Goal: Task Accomplishment & Management: Complete application form

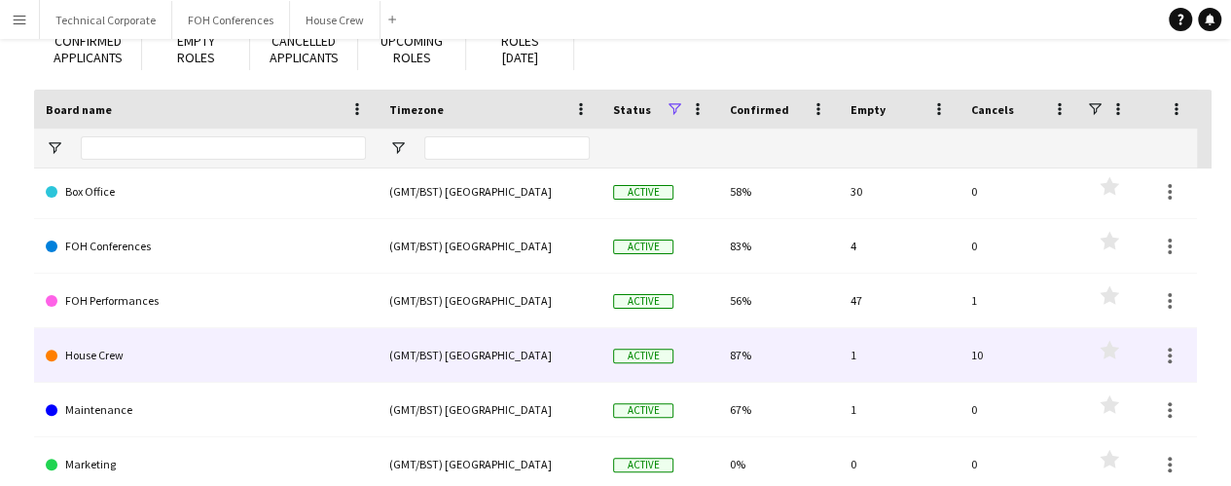
click at [72, 345] on link "House Crew" at bounding box center [206, 355] width 320 height 55
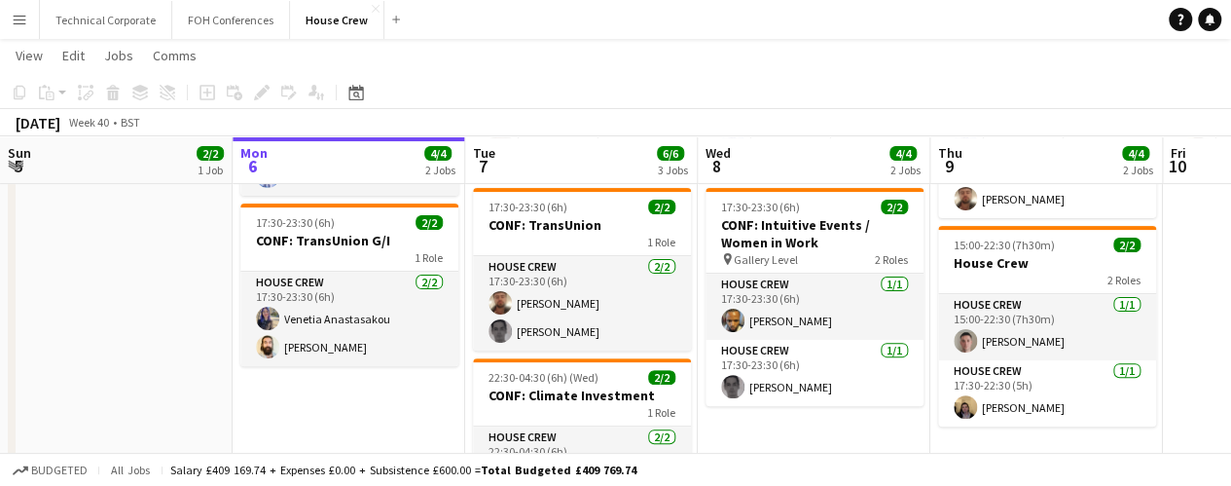
scroll to position [209, 0]
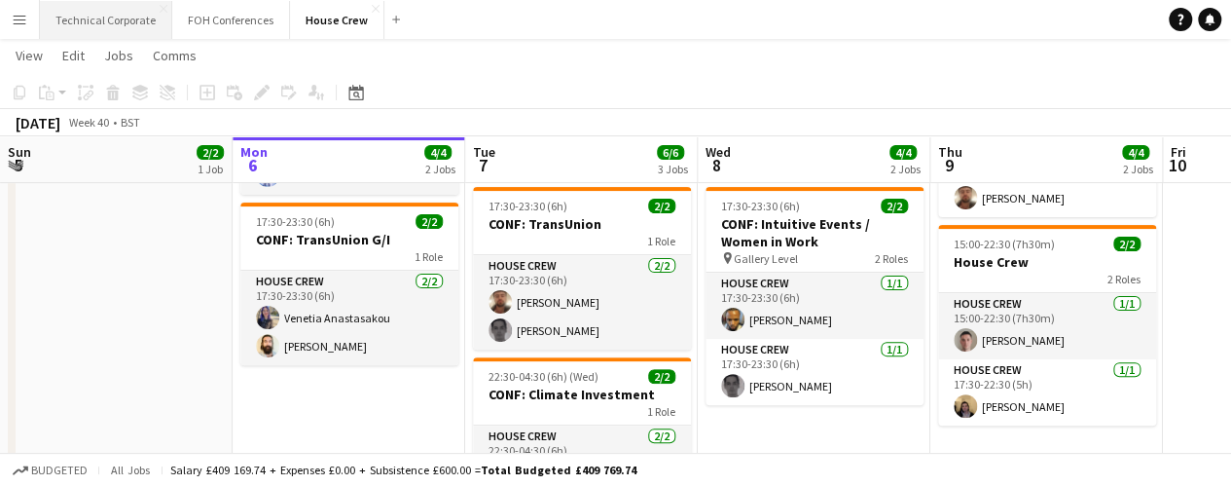
click at [113, 17] on button "Technical Corporate Close" at bounding box center [106, 20] width 132 height 38
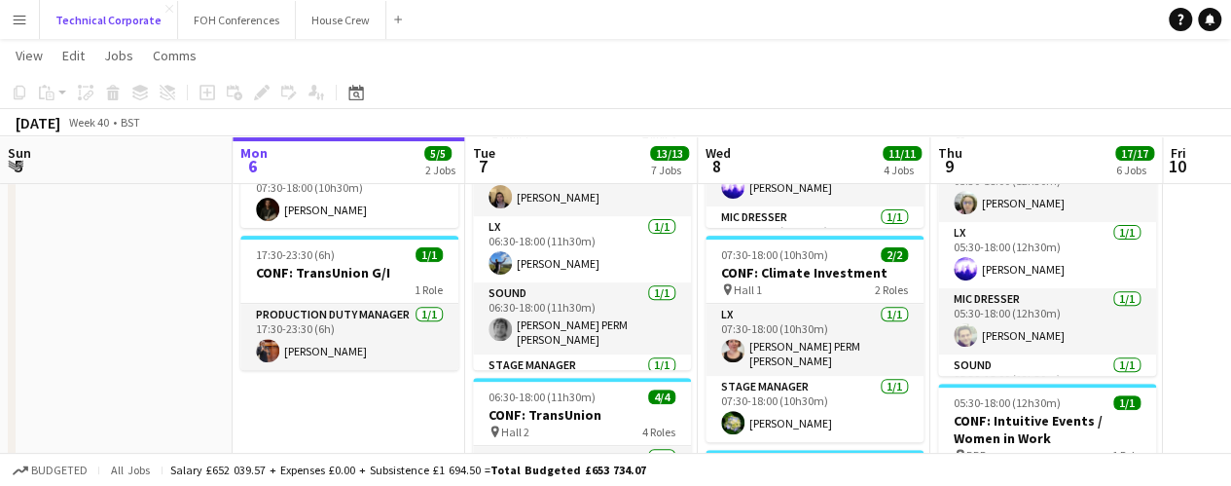
scroll to position [285, 0]
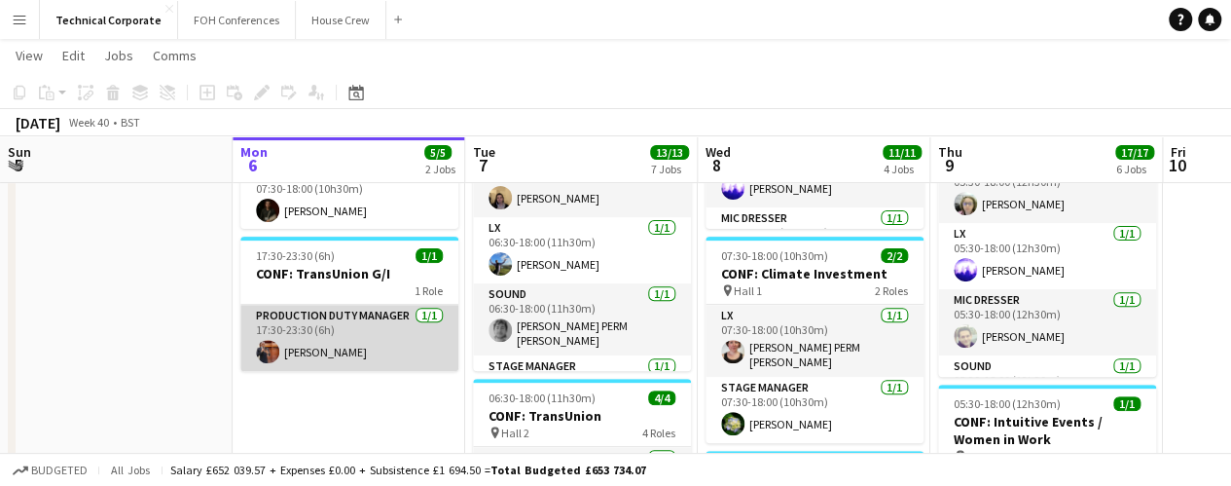
click at [298, 350] on app-card-role "Production Duty Manager [DATE] 17:30-23:30 (6h) [PERSON_NAME]" at bounding box center [349, 338] width 218 height 66
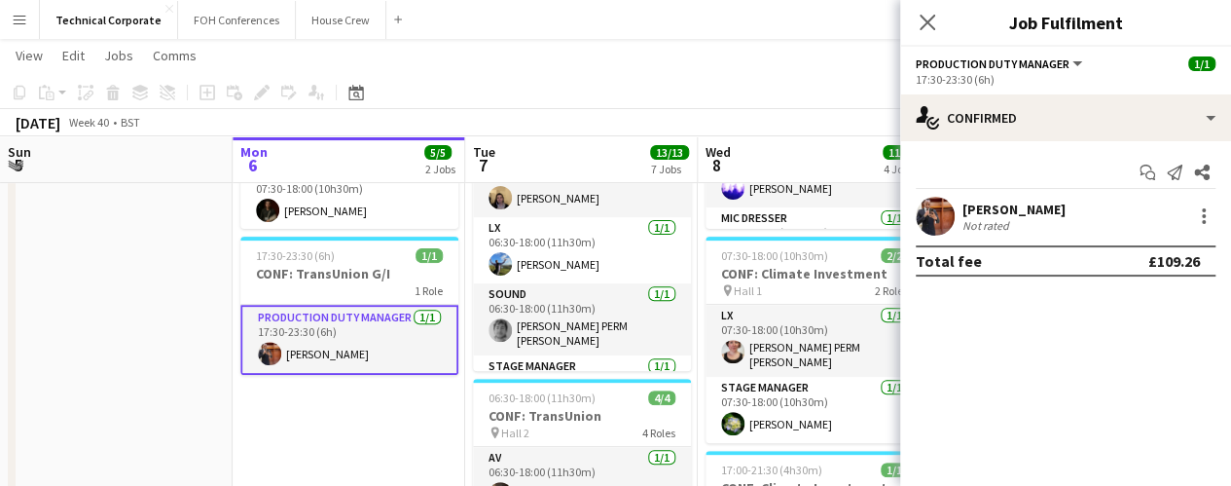
click at [319, 340] on app-card-role "Production Duty Manager [DATE] 17:30-23:30 (6h) [PERSON_NAME]" at bounding box center [349, 340] width 218 height 70
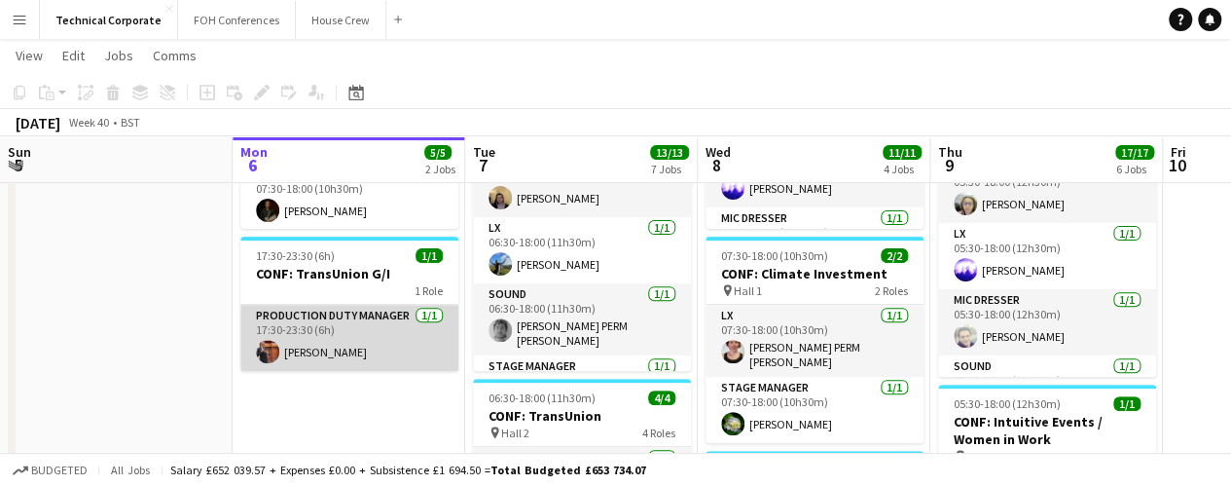
click at [319, 340] on app-card-role "Production Duty Manager [DATE] 17:30-23:30 (6h) [PERSON_NAME]" at bounding box center [349, 338] width 218 height 66
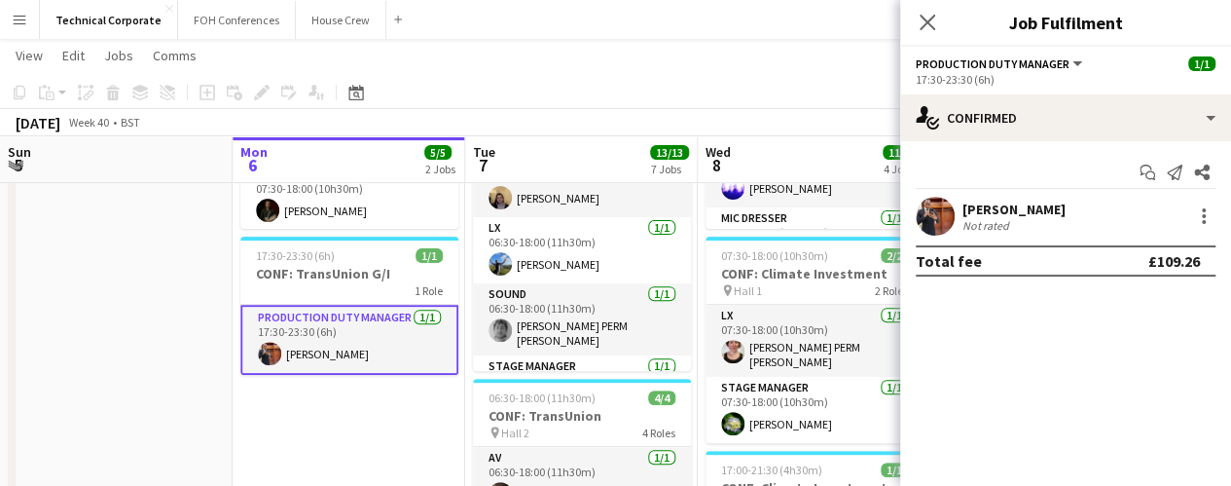
click at [952, 201] on div at bounding box center [935, 216] width 39 height 39
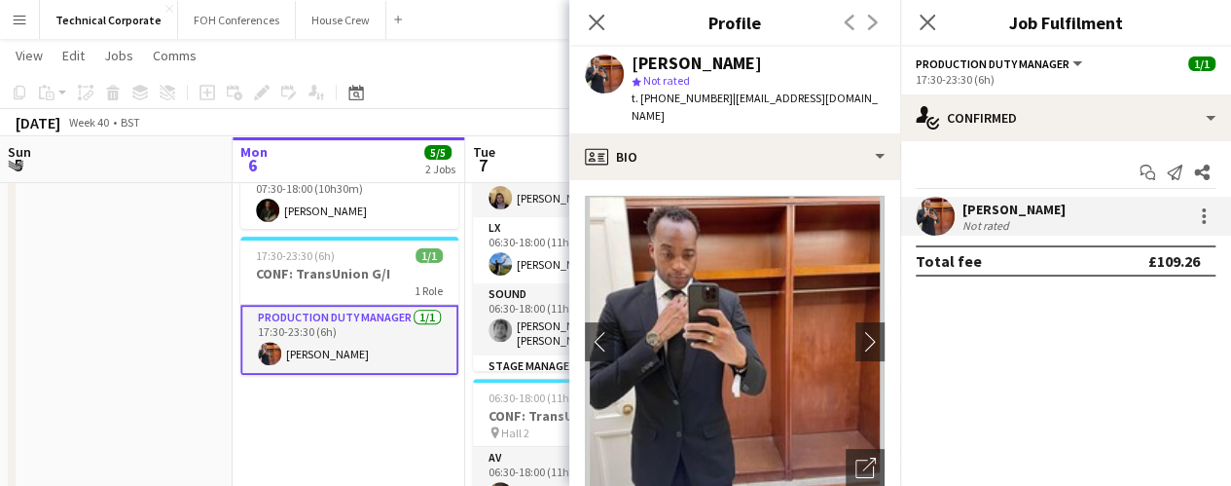
drag, startPoint x: 720, startPoint y: 97, endPoint x: 644, endPoint y: 96, distance: 75.9
click at [644, 96] on span "t. [PHONE_NUMBER]" at bounding box center [682, 98] width 101 height 15
copy span "4407943825845"
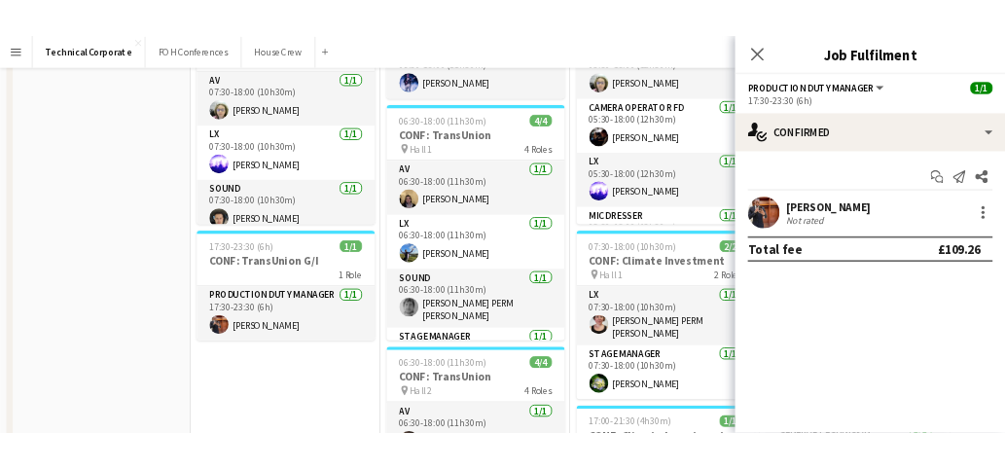
scroll to position [0, 0]
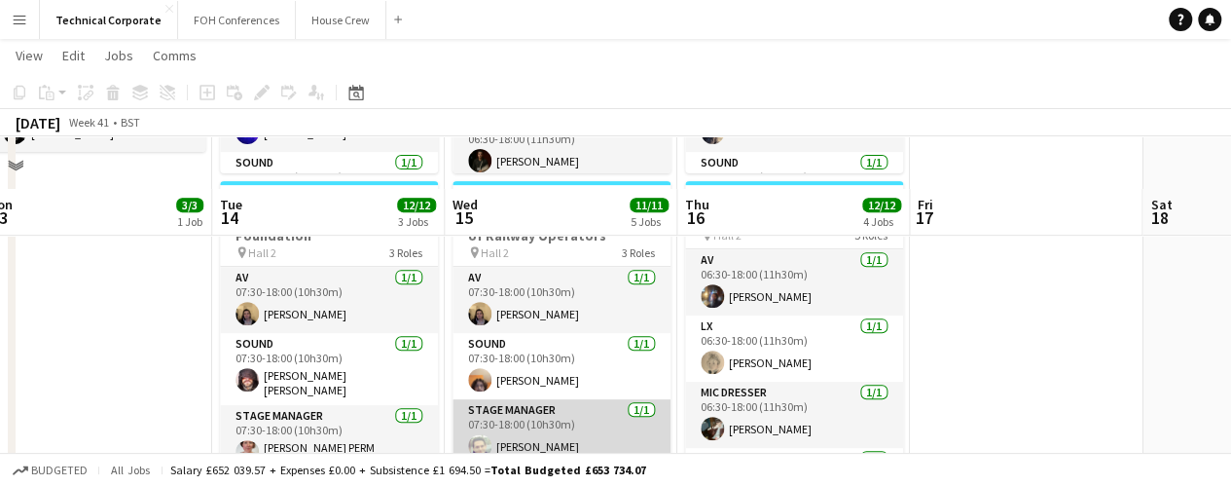
scroll to position [324, 0]
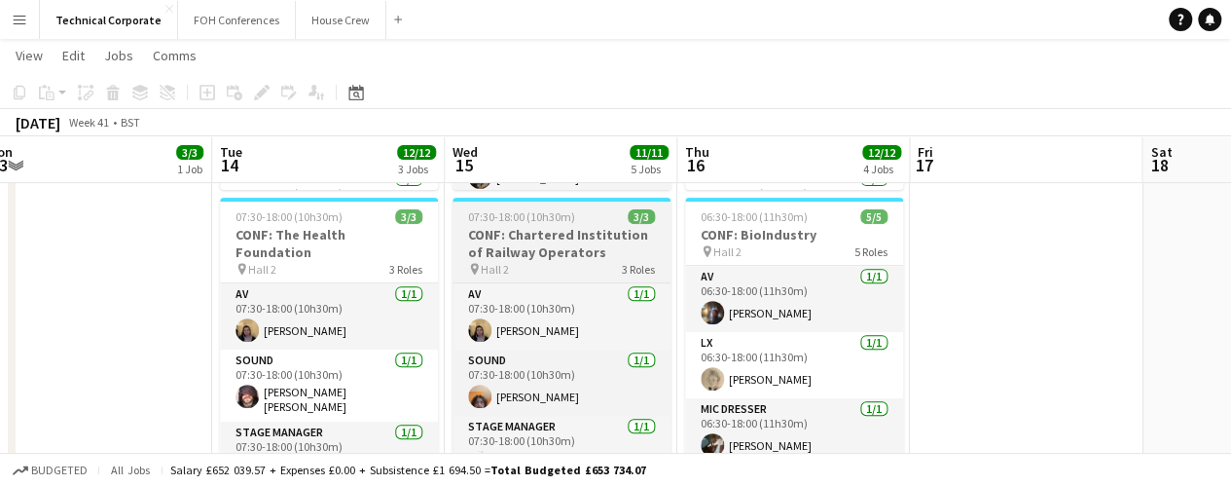
click at [591, 241] on h3 "CONF: Chartered Institution of Railway Operators" at bounding box center [562, 243] width 218 height 35
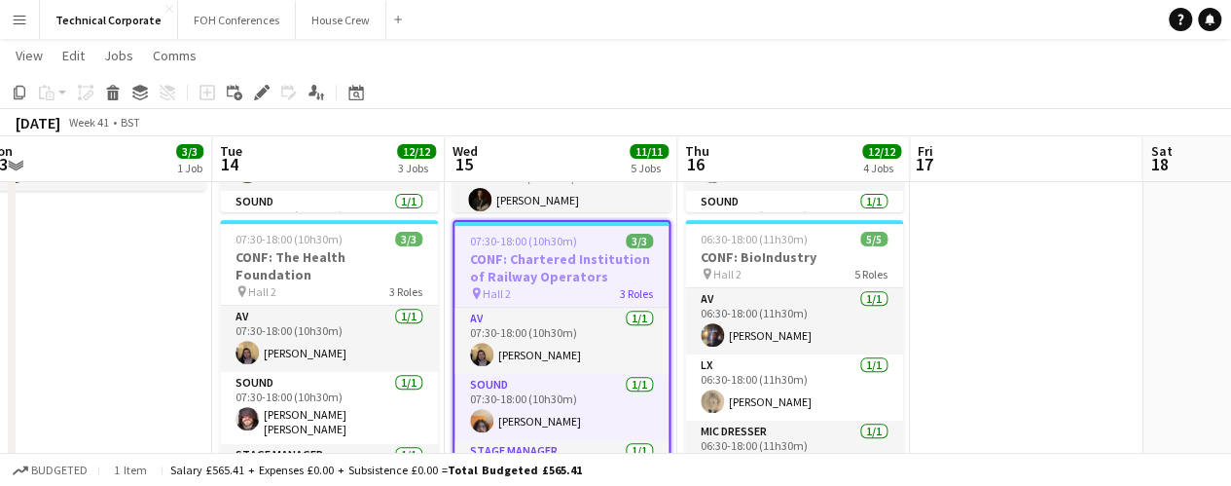
scroll to position [301, 0]
click at [565, 260] on h3 "CONF: Chartered Institution of Railway Operators" at bounding box center [562, 268] width 214 height 35
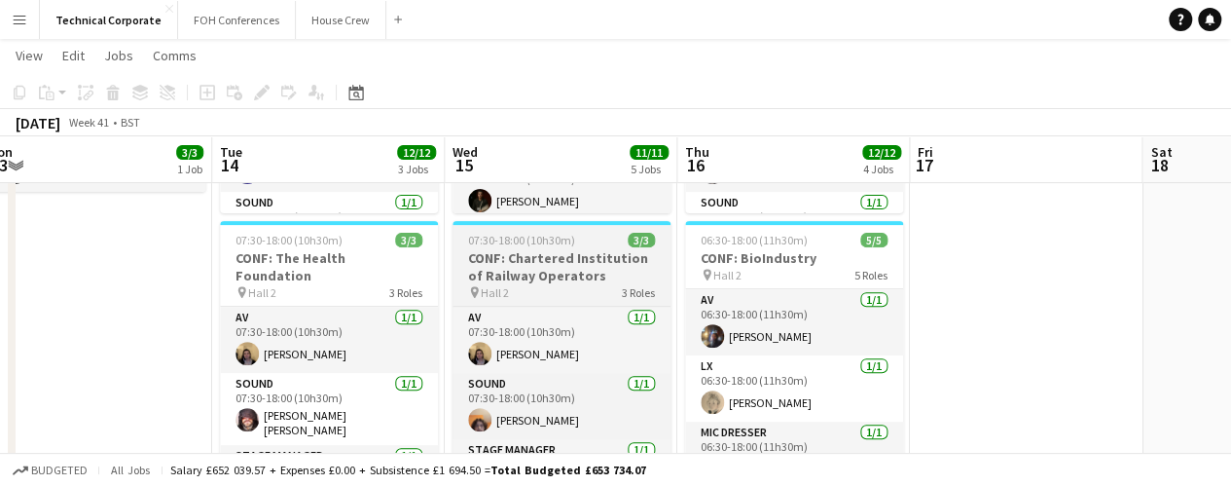
click at [565, 260] on h3 "CONF: Chartered Institution of Railway Operators" at bounding box center [562, 266] width 218 height 35
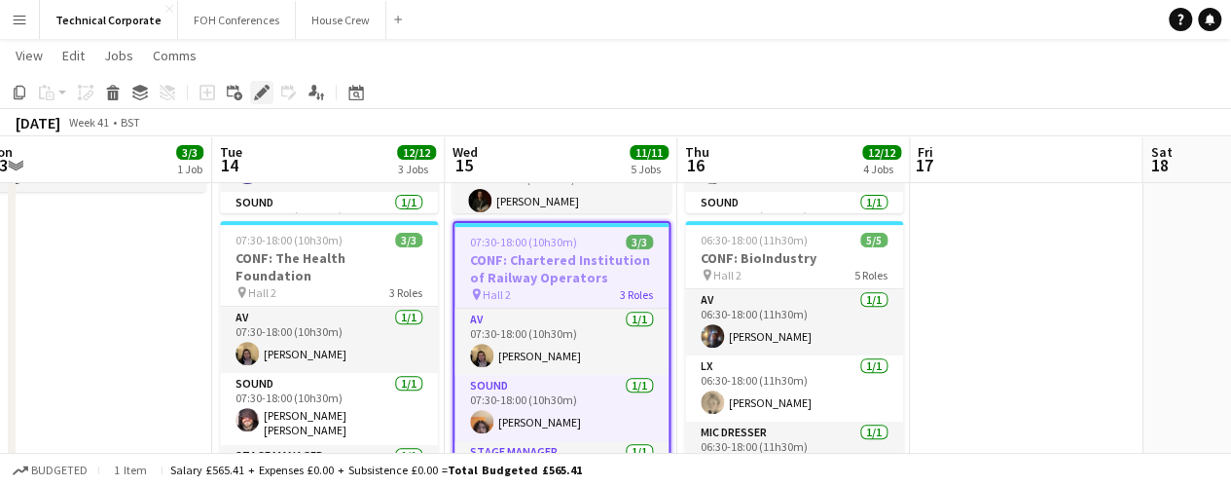
click at [261, 94] on icon at bounding box center [261, 93] width 11 height 11
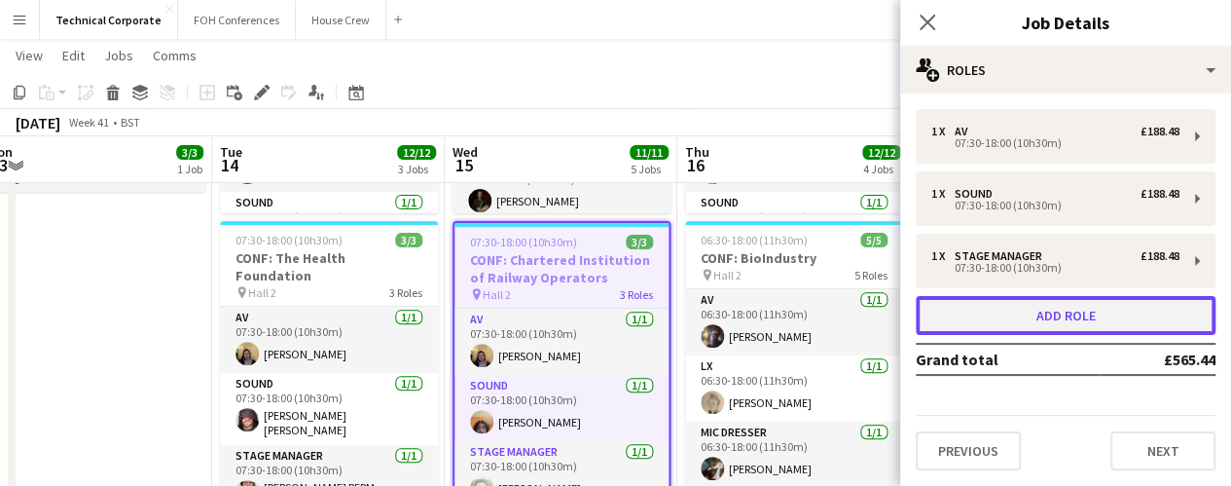
click at [1011, 328] on button "Add role" at bounding box center [1066, 315] width 300 height 39
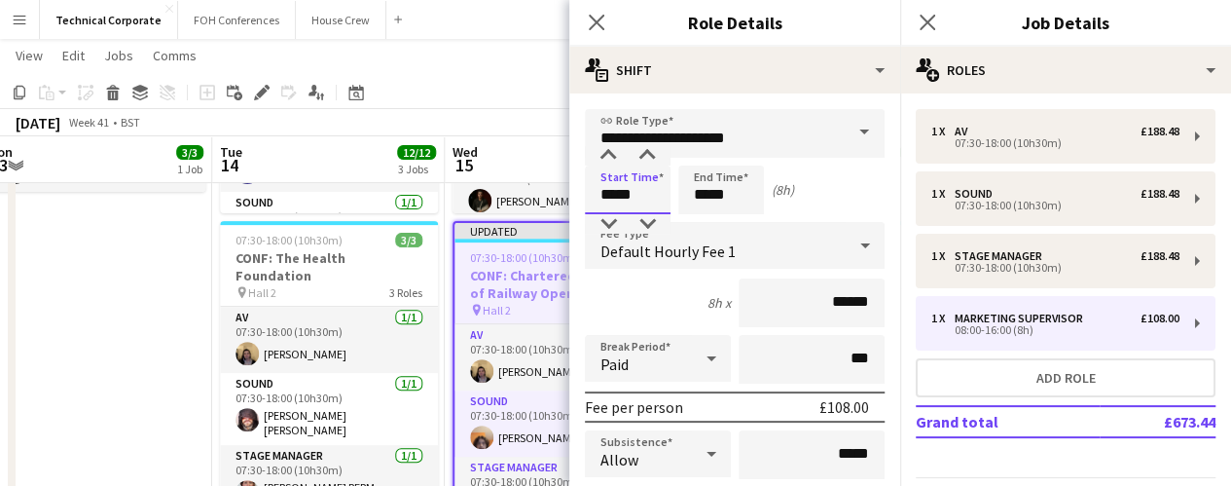
click at [612, 192] on input "*****" at bounding box center [628, 189] width 86 height 49
click at [627, 198] on input "*****" at bounding box center [628, 189] width 86 height 49
type input "*****"
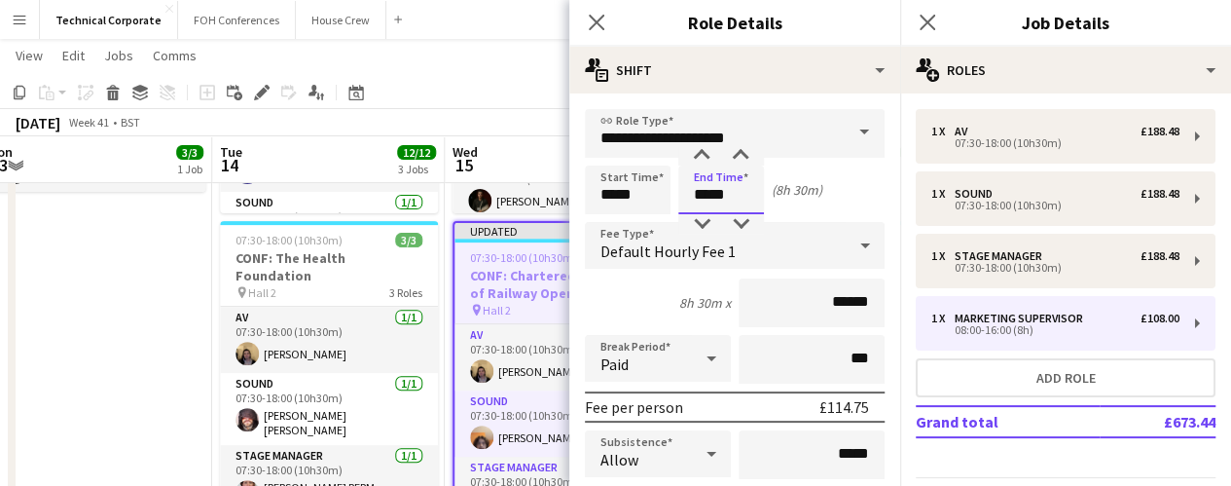
click at [709, 192] on input "*****" at bounding box center [721, 189] width 86 height 49
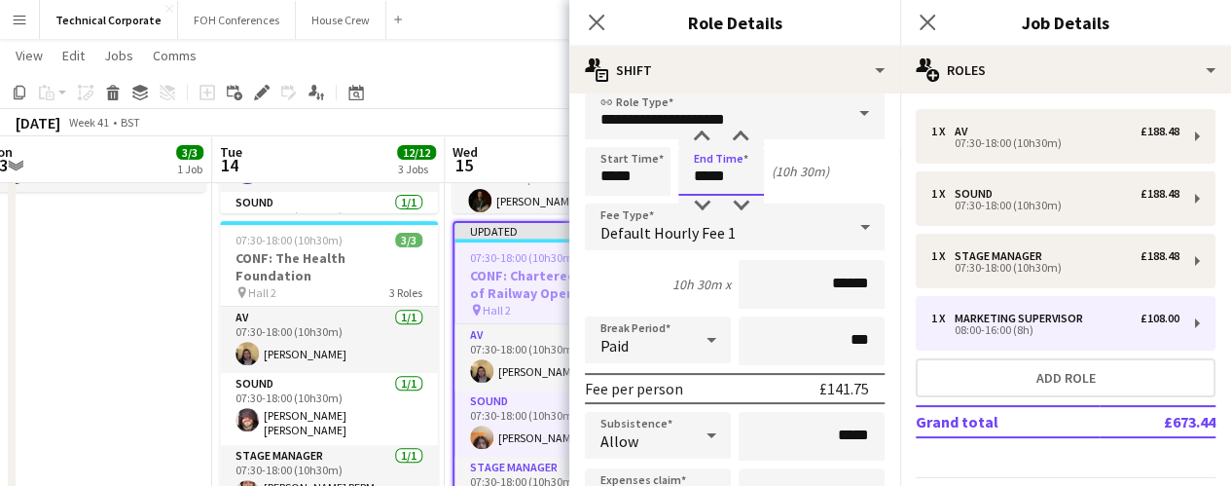
scroll to position [19, 0]
type input "*****"
click at [860, 224] on icon at bounding box center [865, 226] width 10 height 5
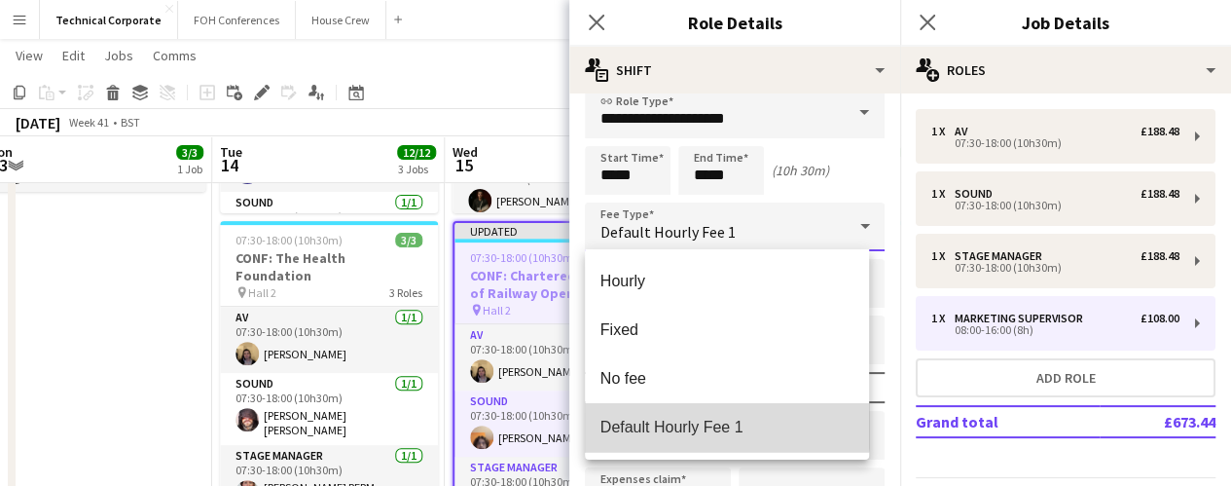
click at [640, 411] on mat-option "Default Hourly Fee 1" at bounding box center [727, 427] width 285 height 49
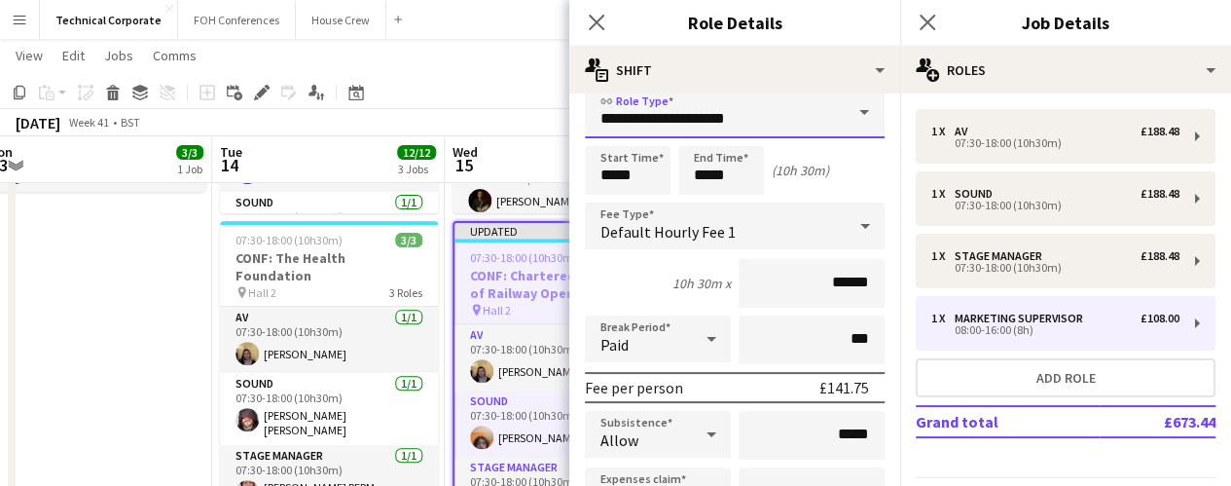
click at [693, 123] on input "**********" at bounding box center [735, 114] width 300 height 49
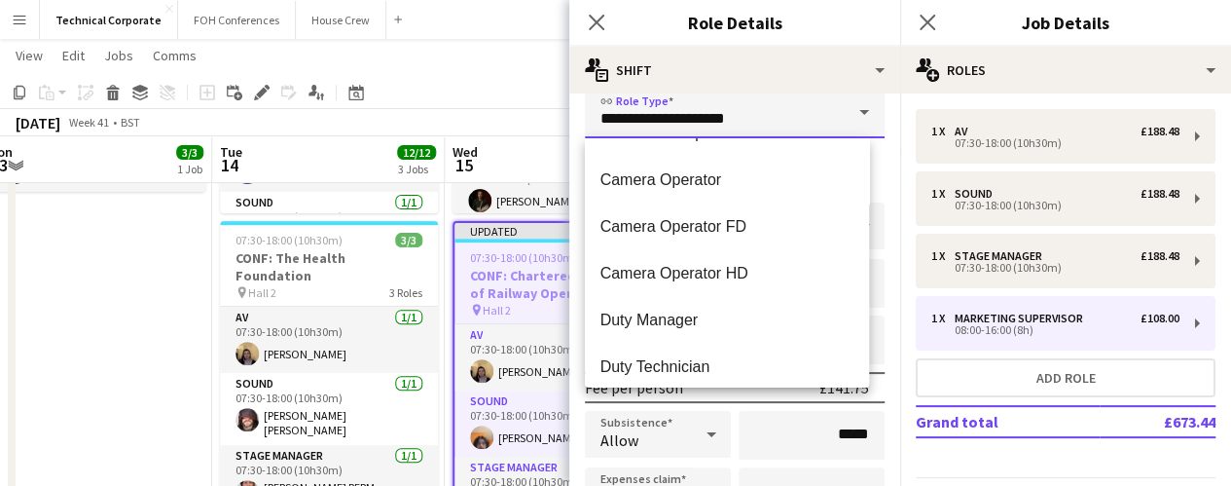
scroll to position [931, 0]
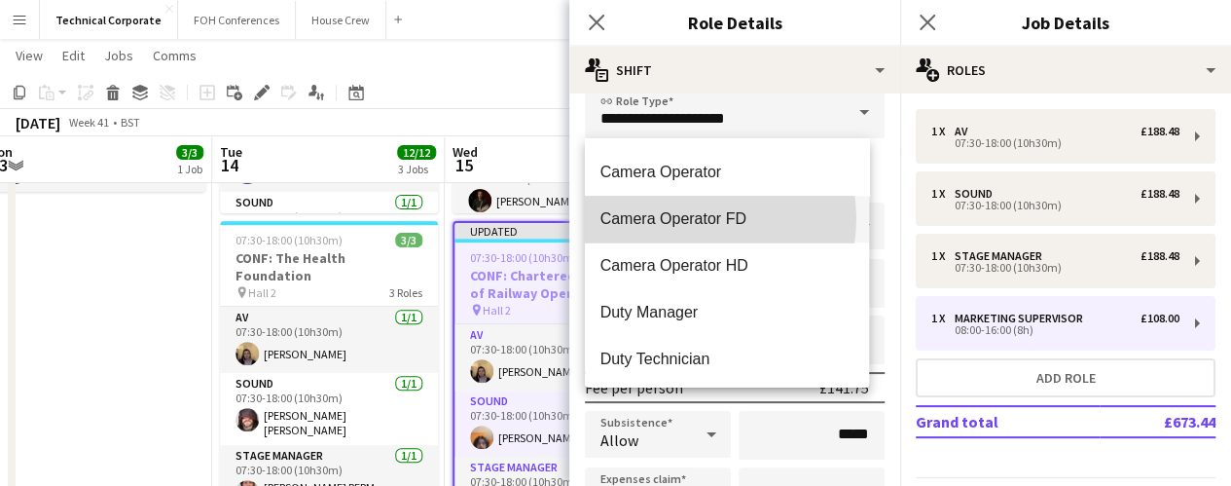
click at [698, 218] on span "Camera Operator FD" at bounding box center [728, 218] width 254 height 18
type input "**********"
type input "*******"
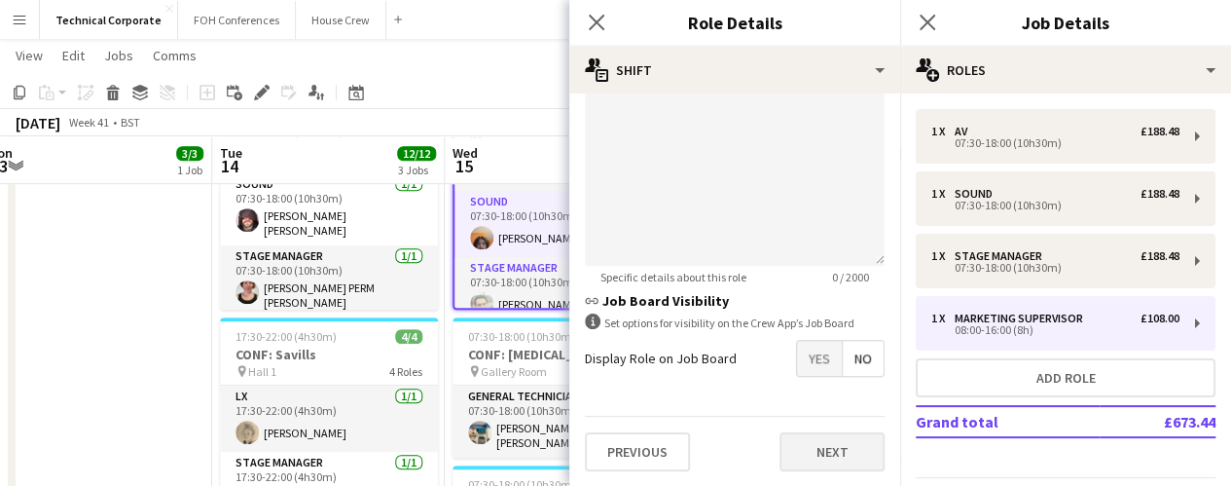
scroll to position [501, 0]
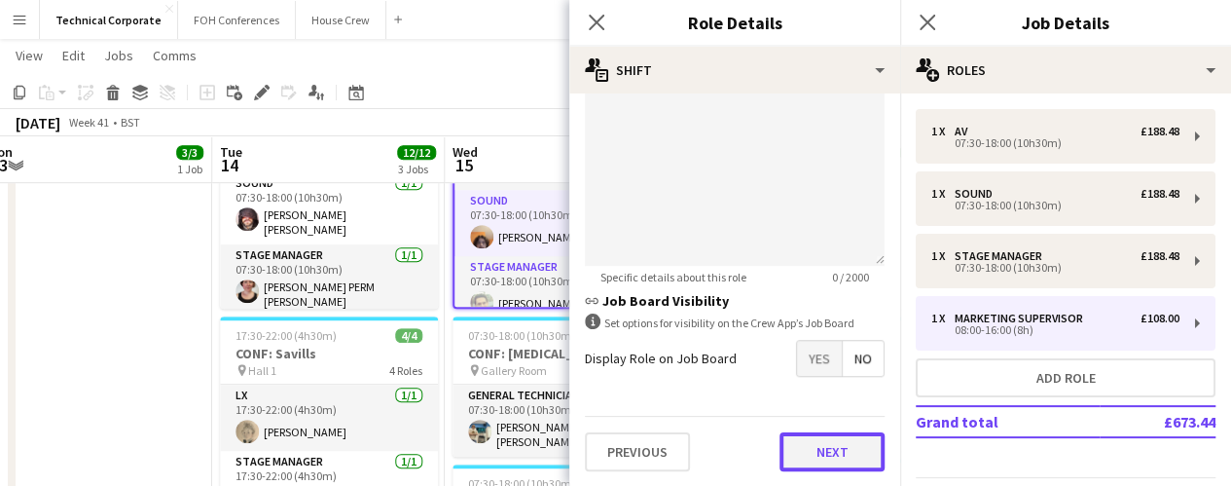
click at [784, 443] on button "Next" at bounding box center [832, 451] width 105 height 39
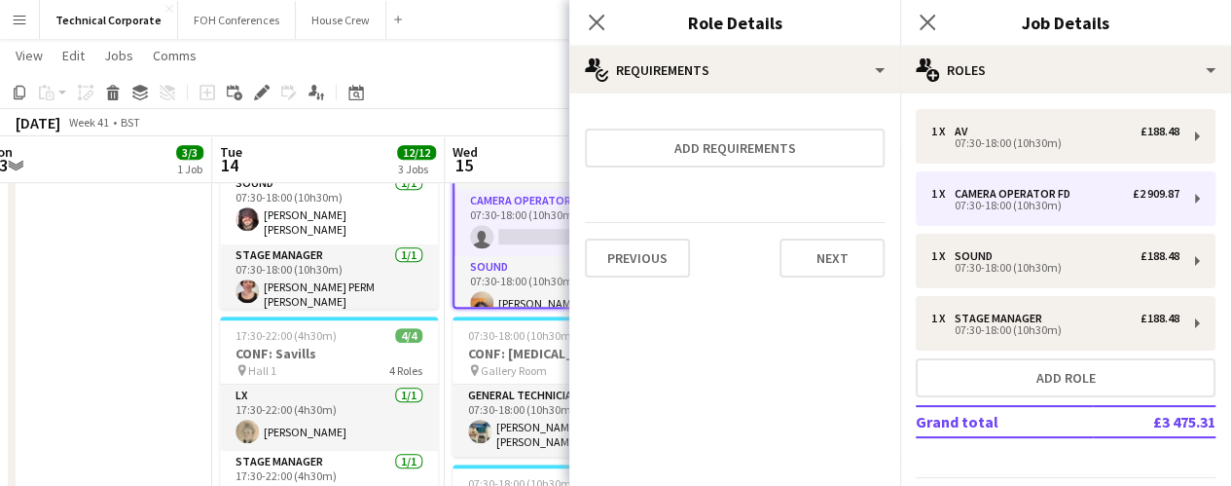
scroll to position [728, 0]
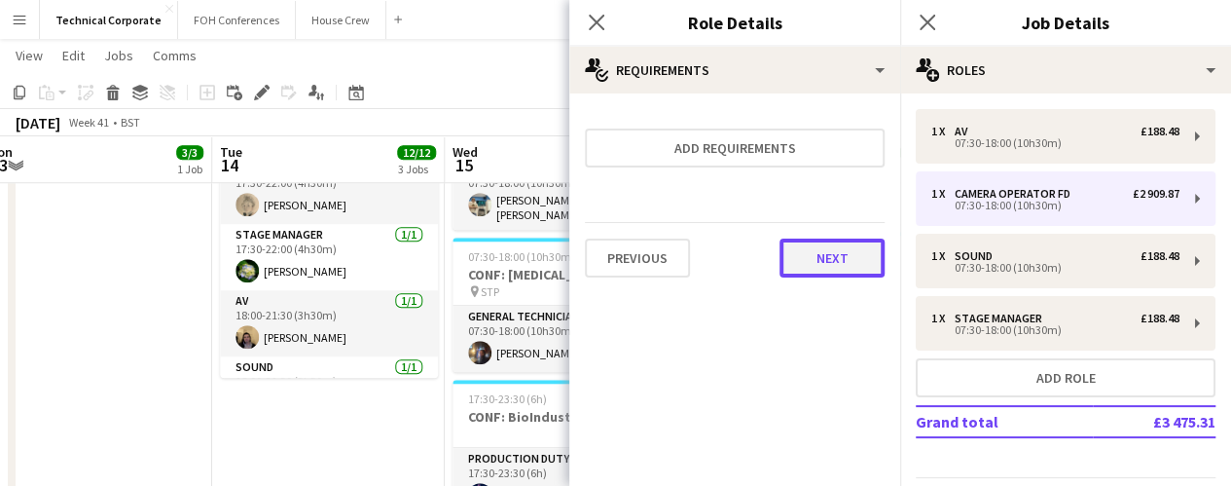
click at [833, 259] on button "Next" at bounding box center [832, 257] width 105 height 39
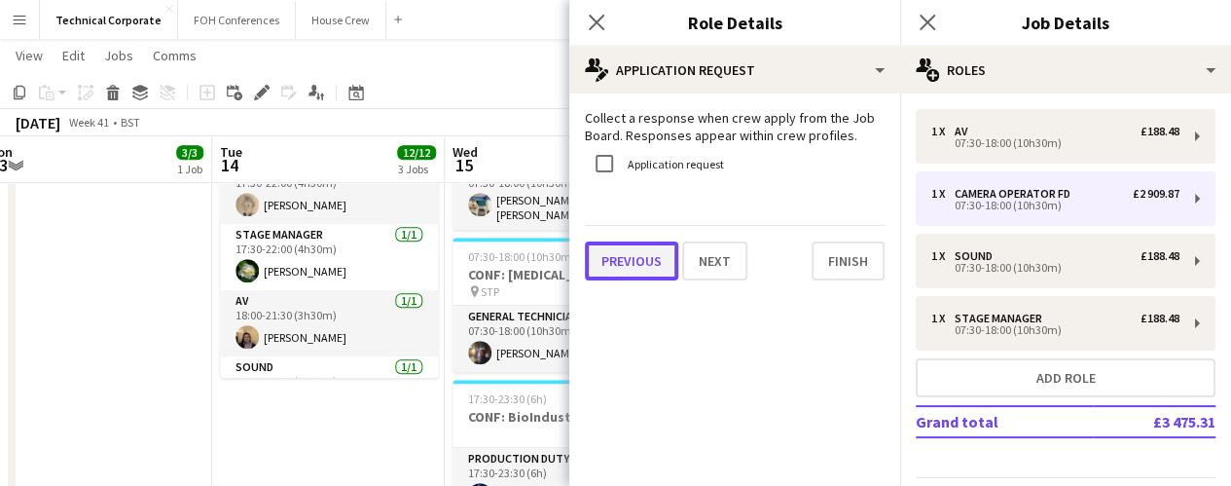
click at [653, 266] on button "Previous" at bounding box center [631, 260] width 93 height 39
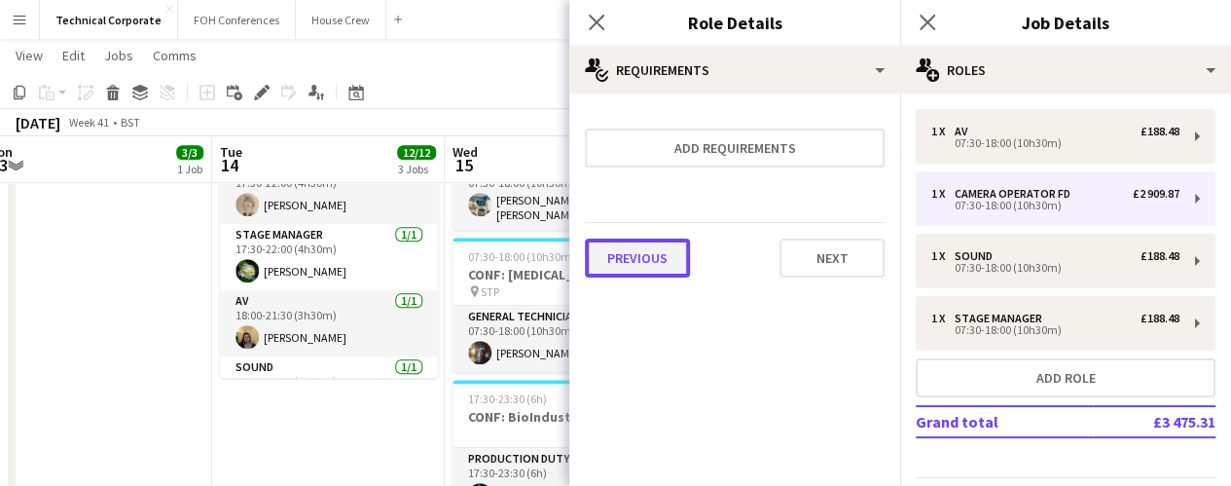
click at [653, 266] on button "Previous" at bounding box center [637, 257] width 105 height 39
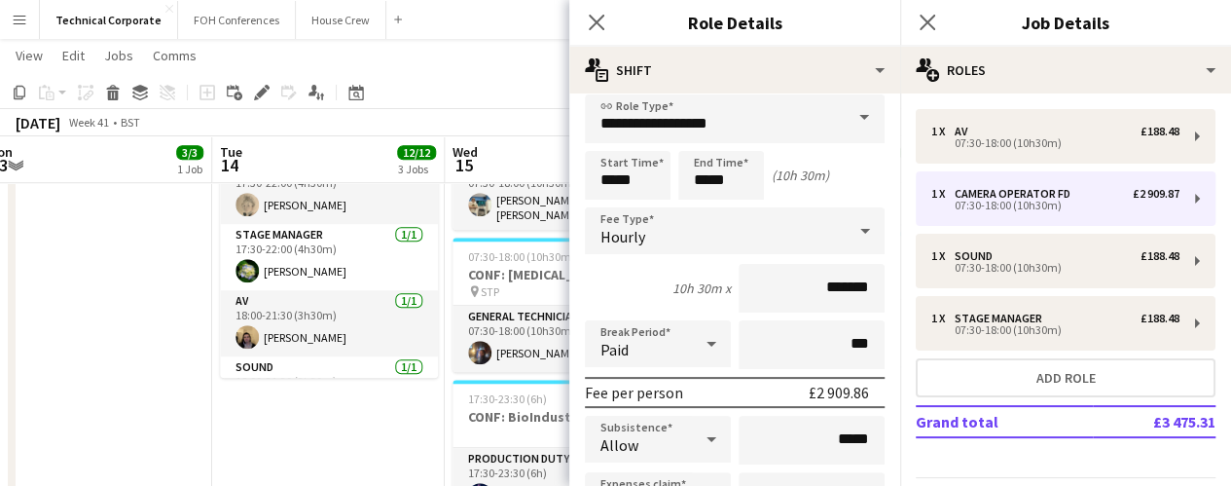
scroll to position [16, 0]
click at [854, 236] on icon at bounding box center [865, 229] width 23 height 39
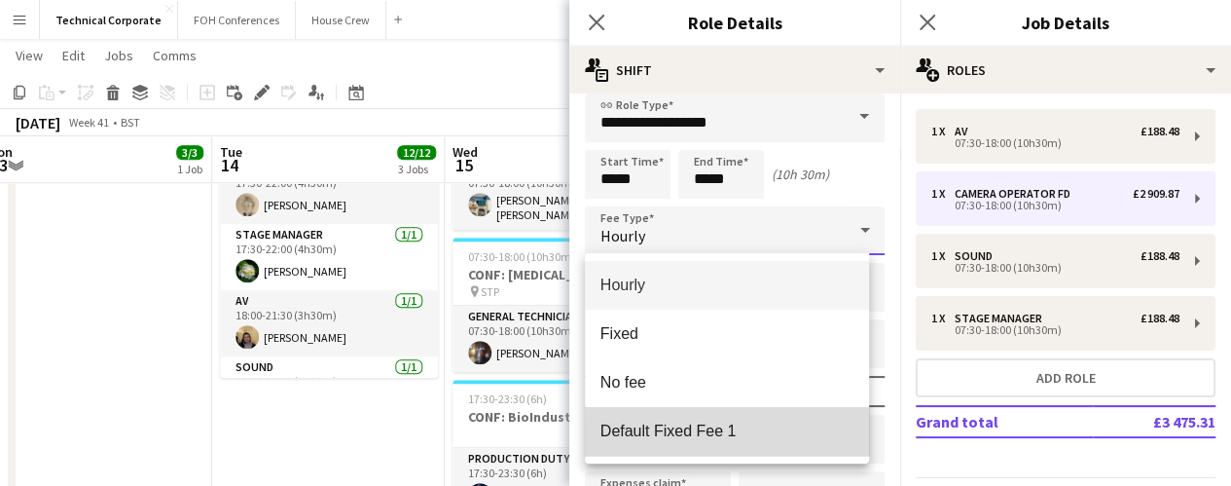
click at [674, 420] on mat-option "Default Fixed Fee 1" at bounding box center [727, 431] width 285 height 49
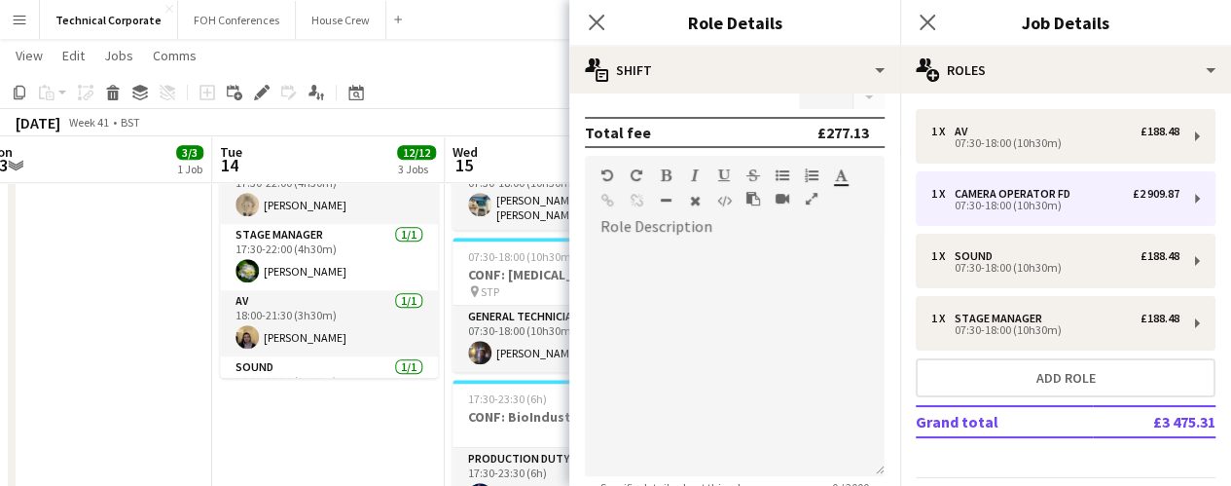
scroll to position [637, 0]
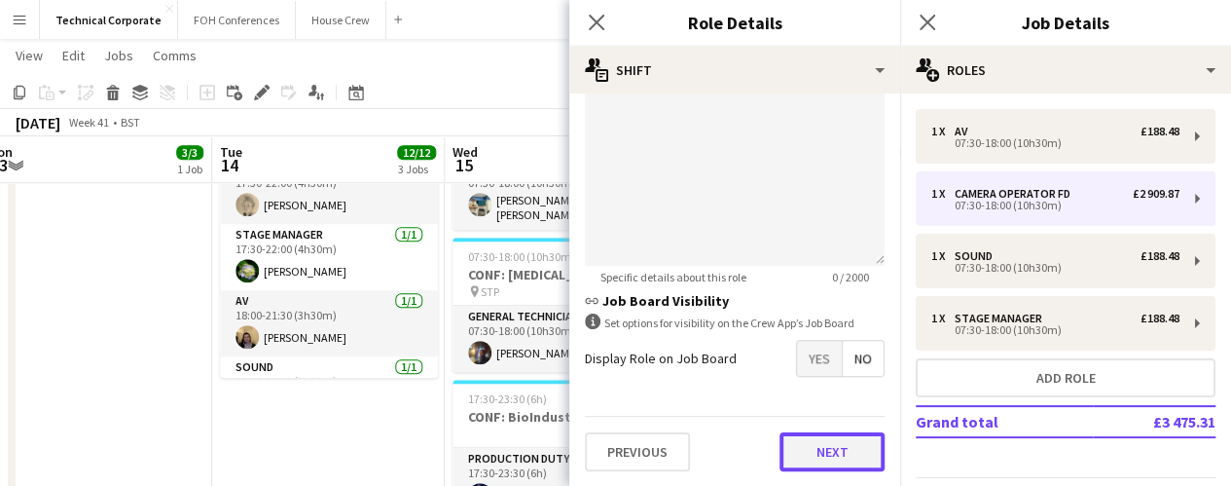
click at [798, 439] on button "Next" at bounding box center [832, 451] width 105 height 39
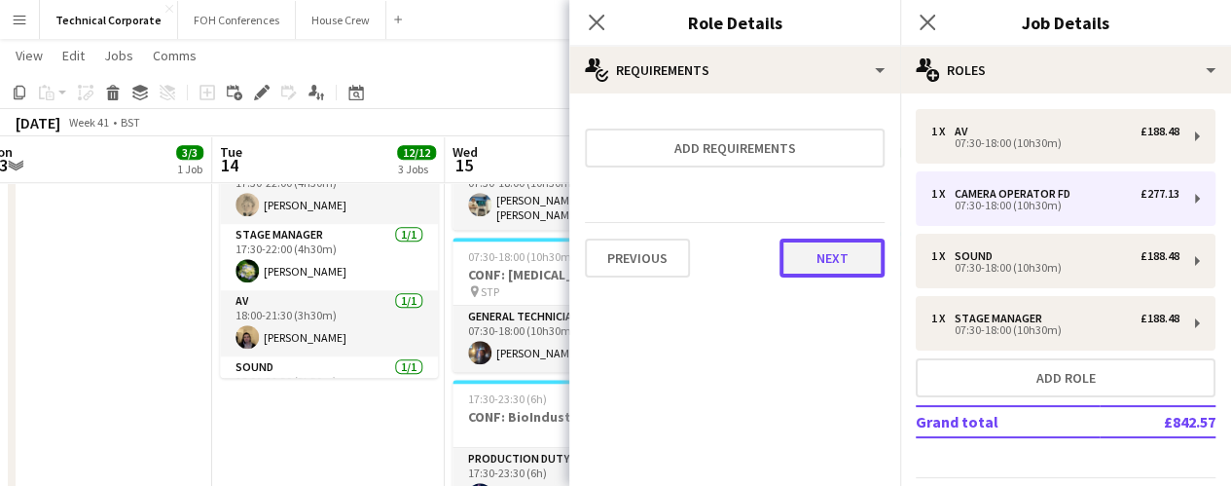
click at [826, 249] on button "Next" at bounding box center [832, 257] width 105 height 39
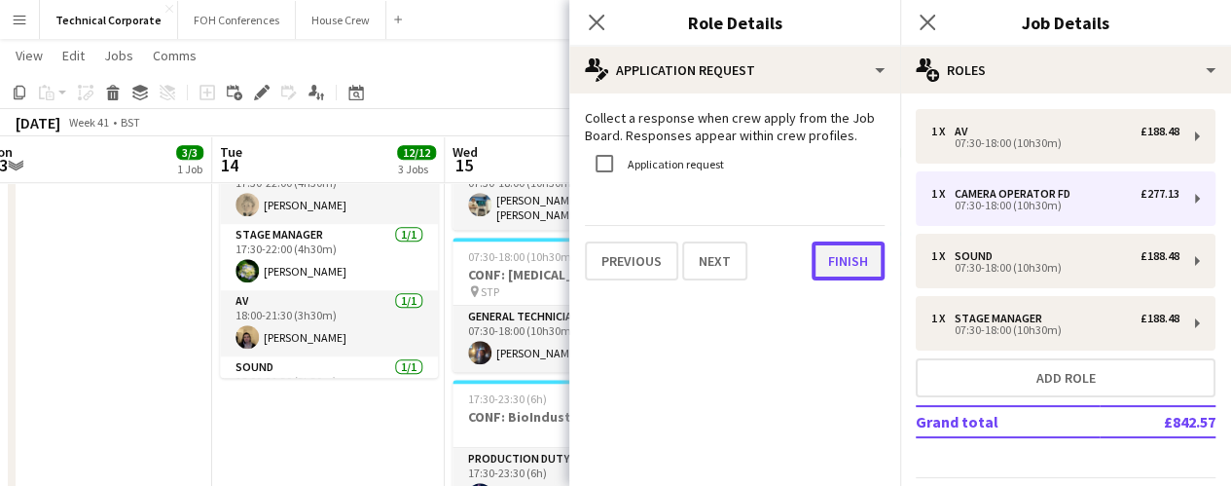
click at [834, 273] on button "Finish" at bounding box center [848, 260] width 73 height 39
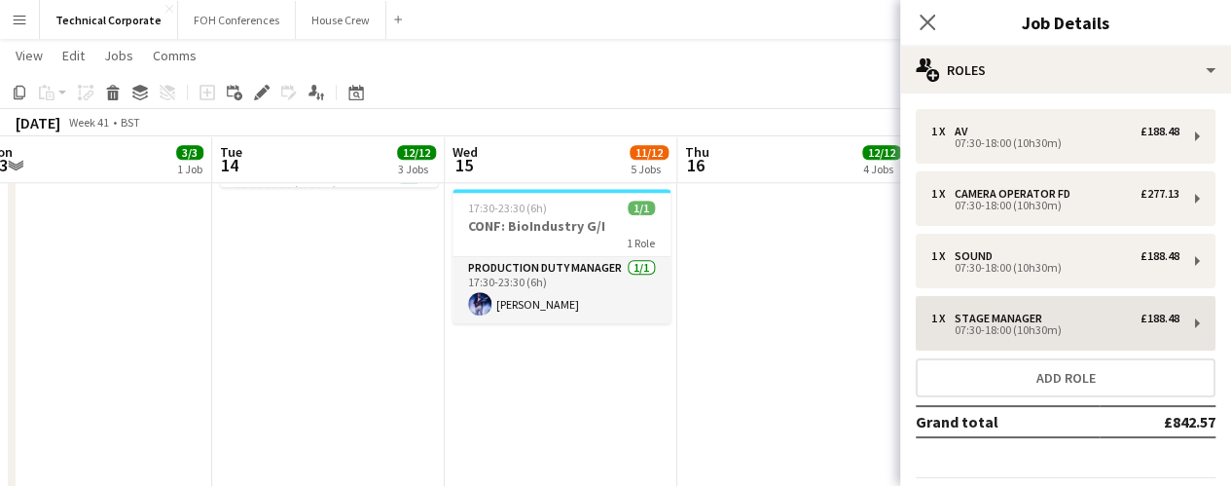
scroll to position [61, 0]
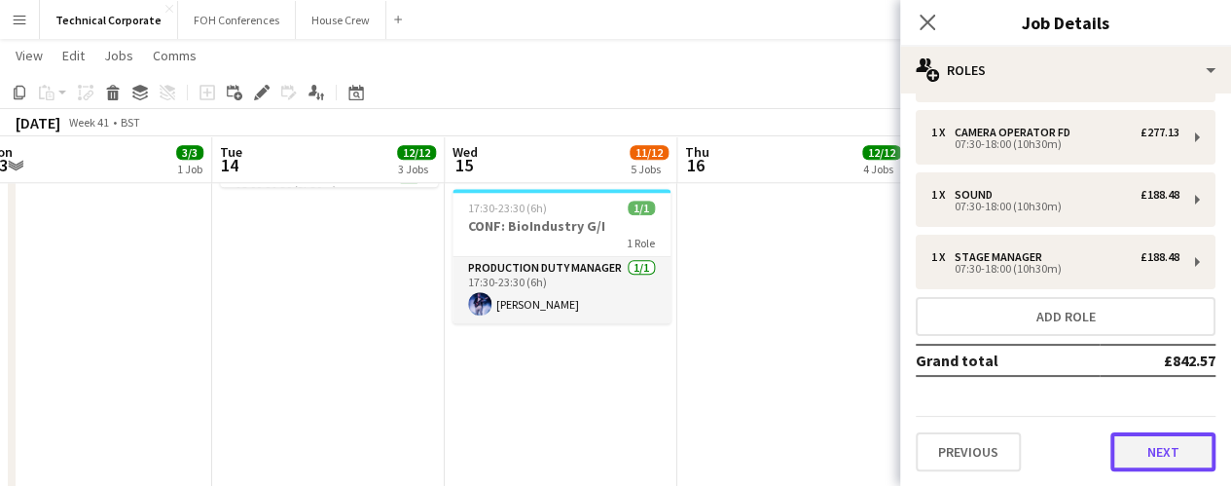
click at [1132, 442] on button "Next" at bounding box center [1163, 451] width 105 height 39
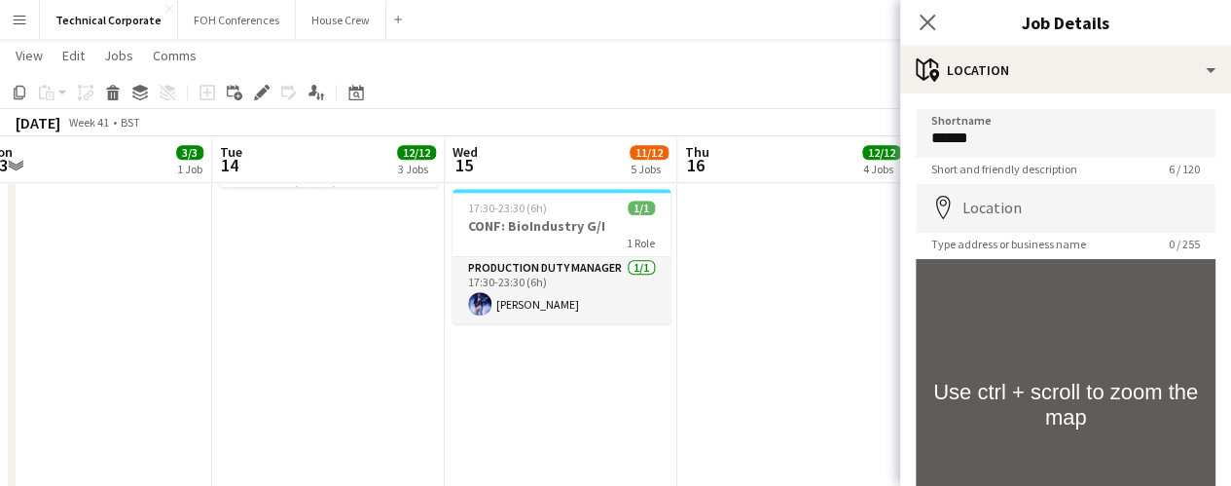
scroll to position [201, 0]
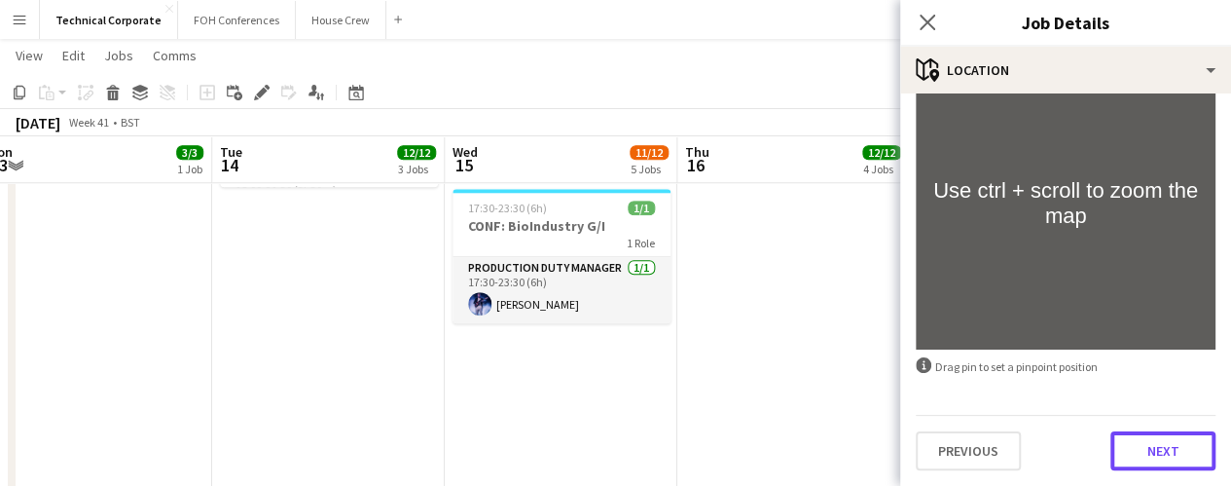
click at [1132, 442] on button "Next" at bounding box center [1163, 450] width 105 height 39
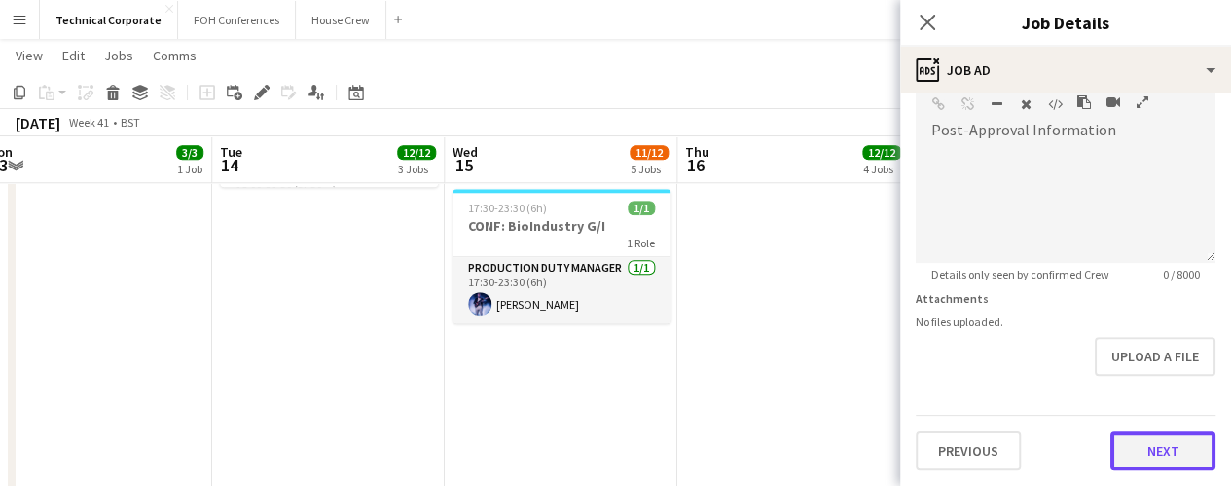
scroll to position [476, 0]
click at [1147, 362] on form "**********" at bounding box center [1065, 52] width 331 height 838
click at [1134, 447] on button "Next" at bounding box center [1163, 451] width 105 height 39
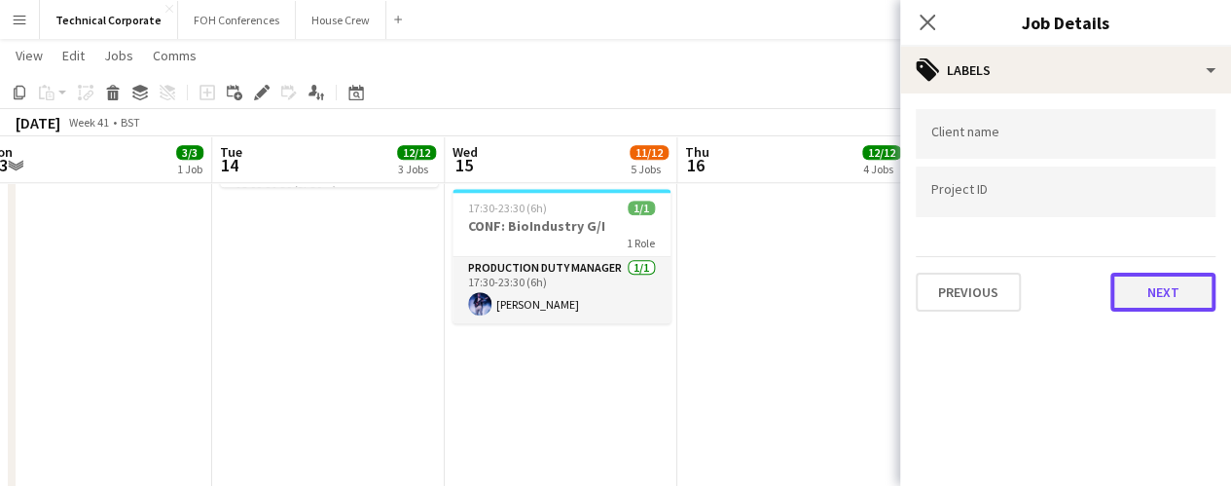
click at [1150, 297] on button "Next" at bounding box center [1163, 292] width 105 height 39
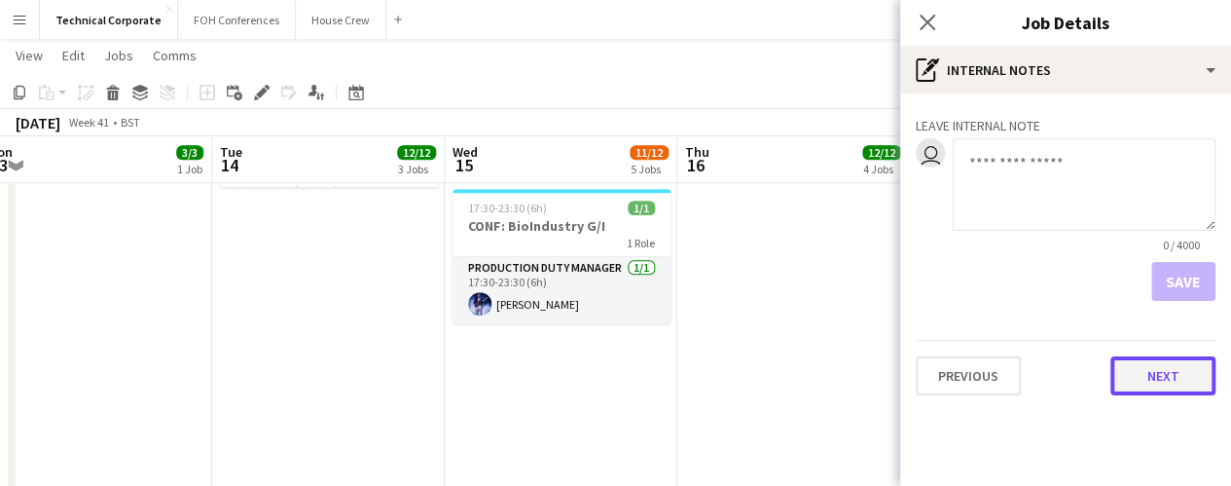
click at [1147, 365] on button "Next" at bounding box center [1163, 375] width 105 height 39
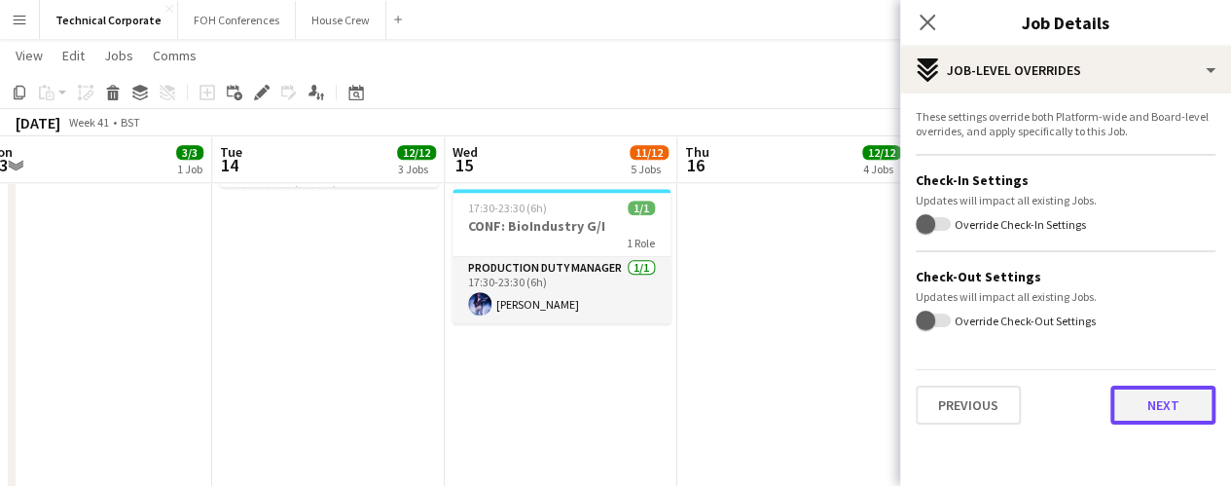
click at [1147, 396] on button "Next" at bounding box center [1163, 404] width 105 height 39
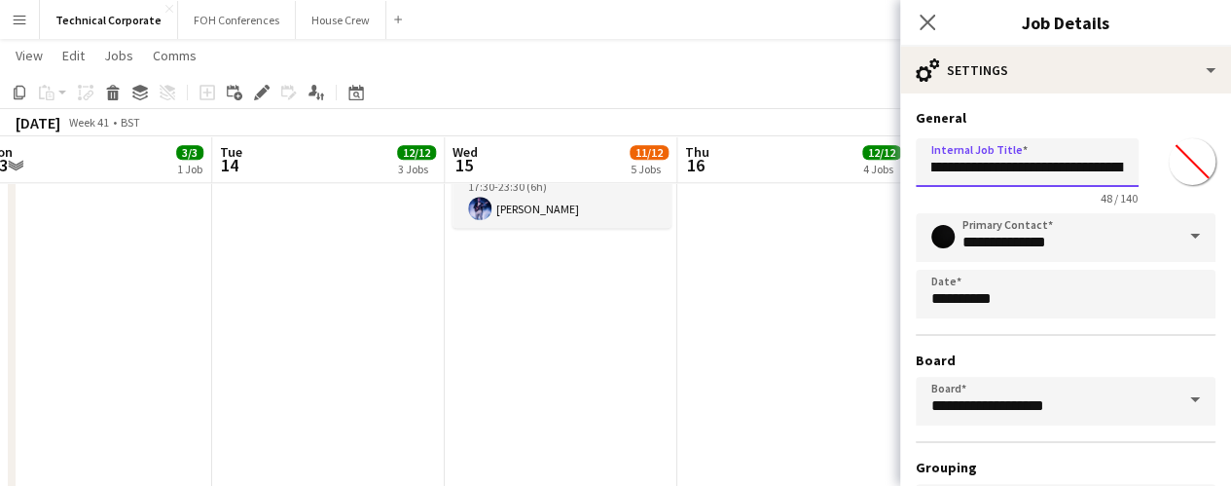
scroll to position [0, 126]
drag, startPoint x: 928, startPoint y: 166, endPoint x: 1134, endPoint y: 167, distance: 206.3
click at [1134, 167] on input "**********" at bounding box center [1027, 162] width 223 height 49
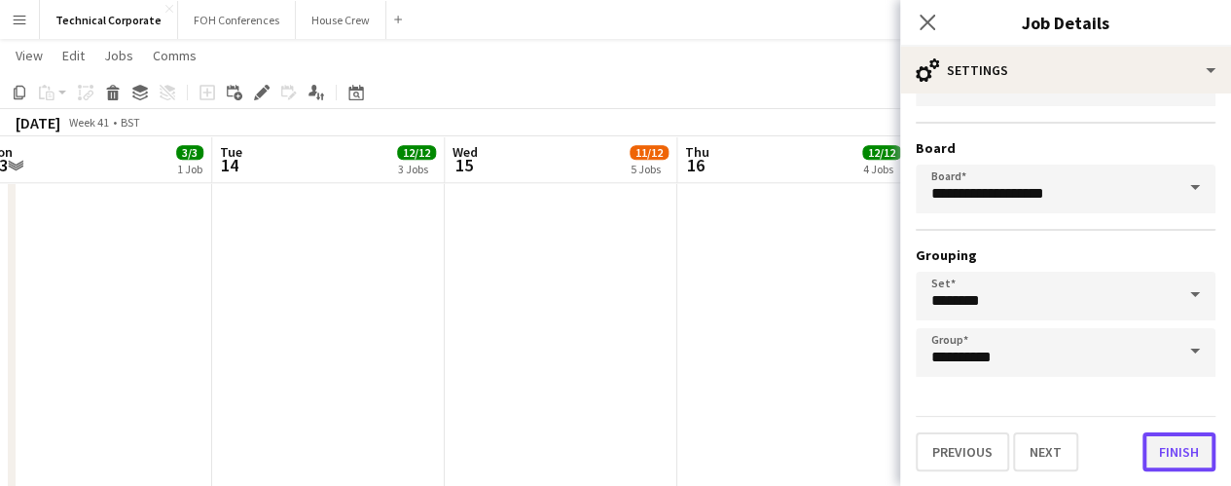
scroll to position [0, 0]
click at [1172, 453] on button "Finish" at bounding box center [1179, 451] width 73 height 39
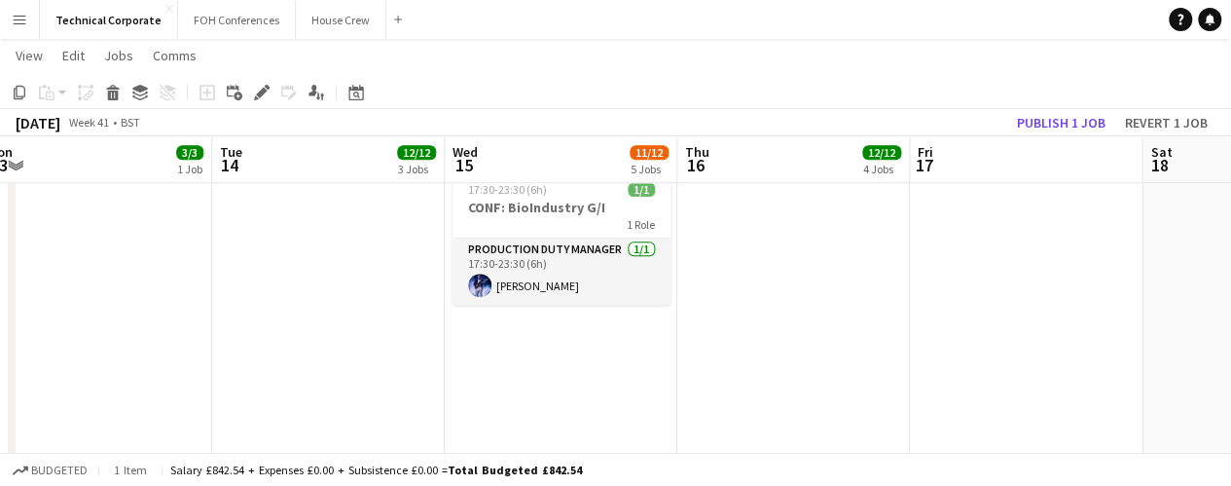
scroll to position [936, 0]
click at [1057, 131] on button "Publish 1 job" at bounding box center [1061, 122] width 104 height 25
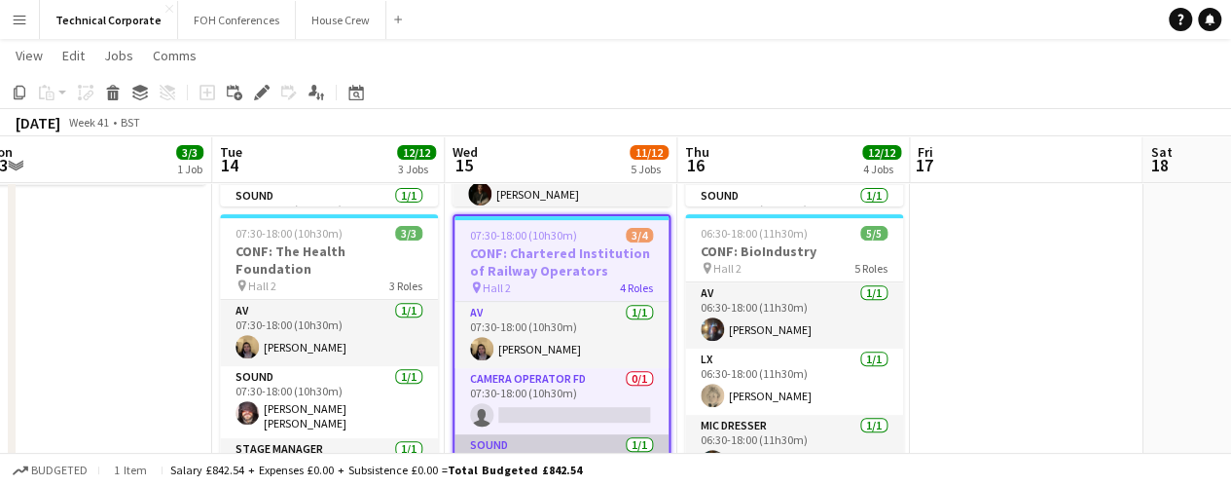
scroll to position [307, 0]
